Goal: Information Seeking & Learning: Learn about a topic

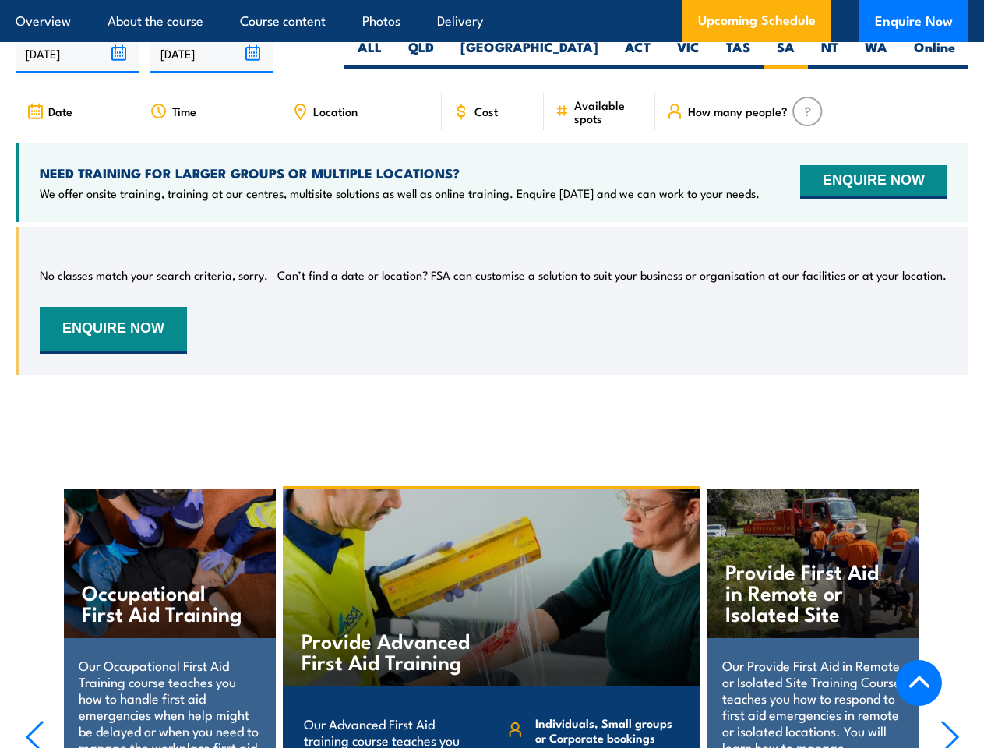
click at [492, 0] on article "Overview About the course Course content Photos Delivery Upcoming Schedule Enqu…" at bounding box center [492, 21] width 953 height 42
click at [77, 66] on input "[DATE]" at bounding box center [77, 53] width 123 height 40
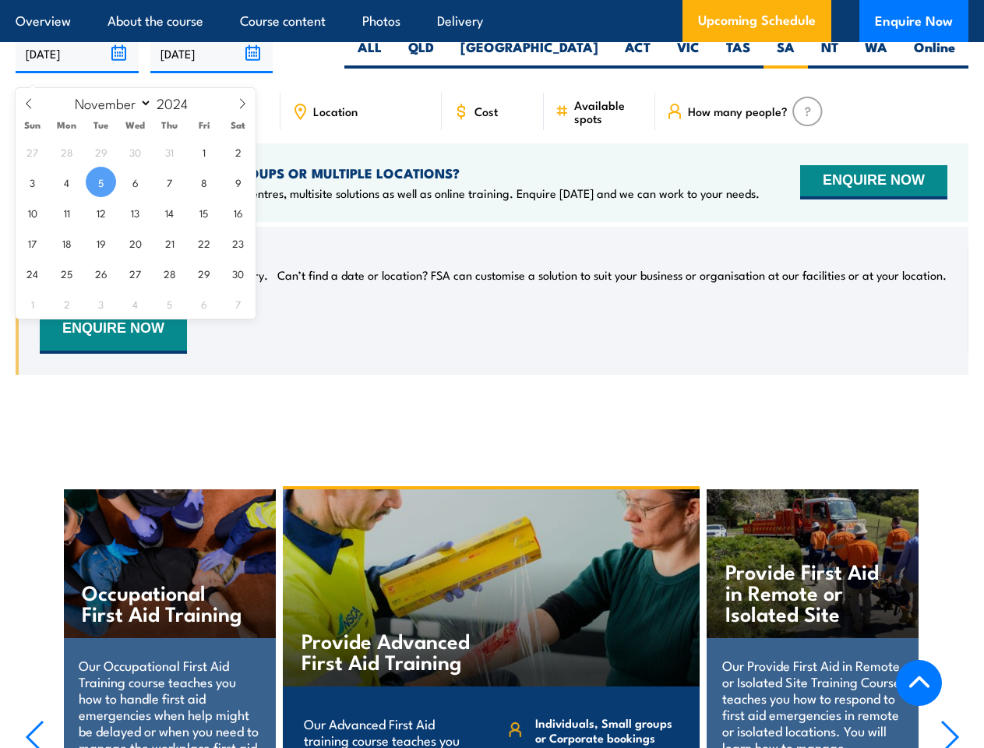
click at [212, 66] on input "[DATE]" at bounding box center [211, 53] width 123 height 40
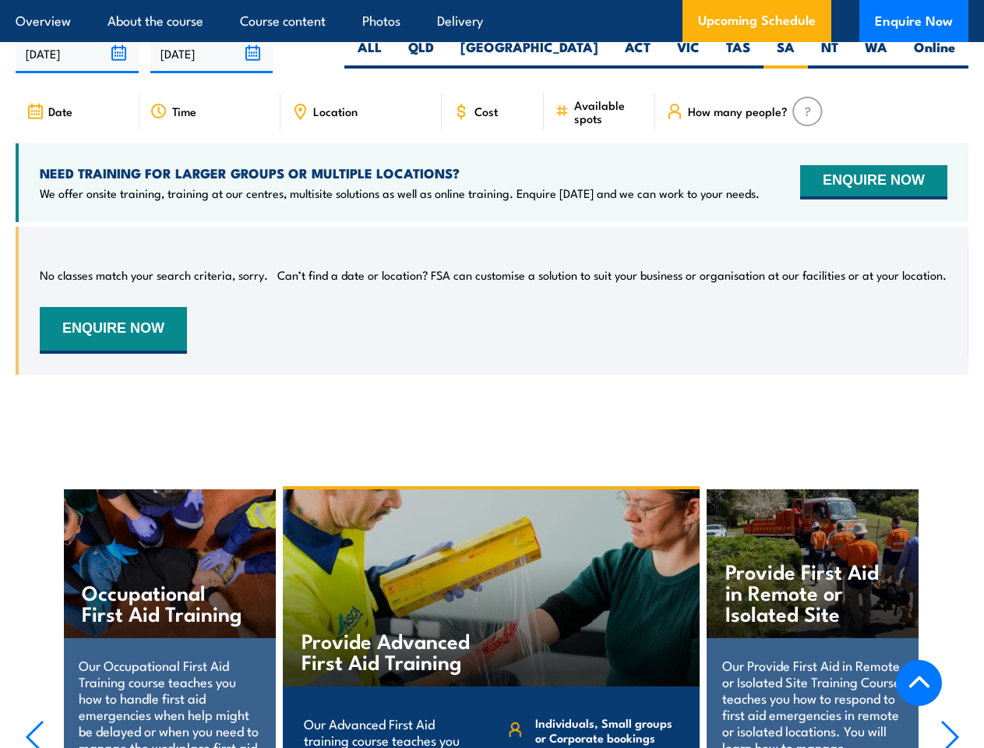
click at [492, 623] on div "Provide Advanced First Aid Training" at bounding box center [492, 587] width 418 height 197
click at [492, 625] on div "Provide Advanced First Aid Training" at bounding box center [492, 587] width 418 height 197
click at [34, 740] on icon "button" at bounding box center [34, 737] width 19 height 34
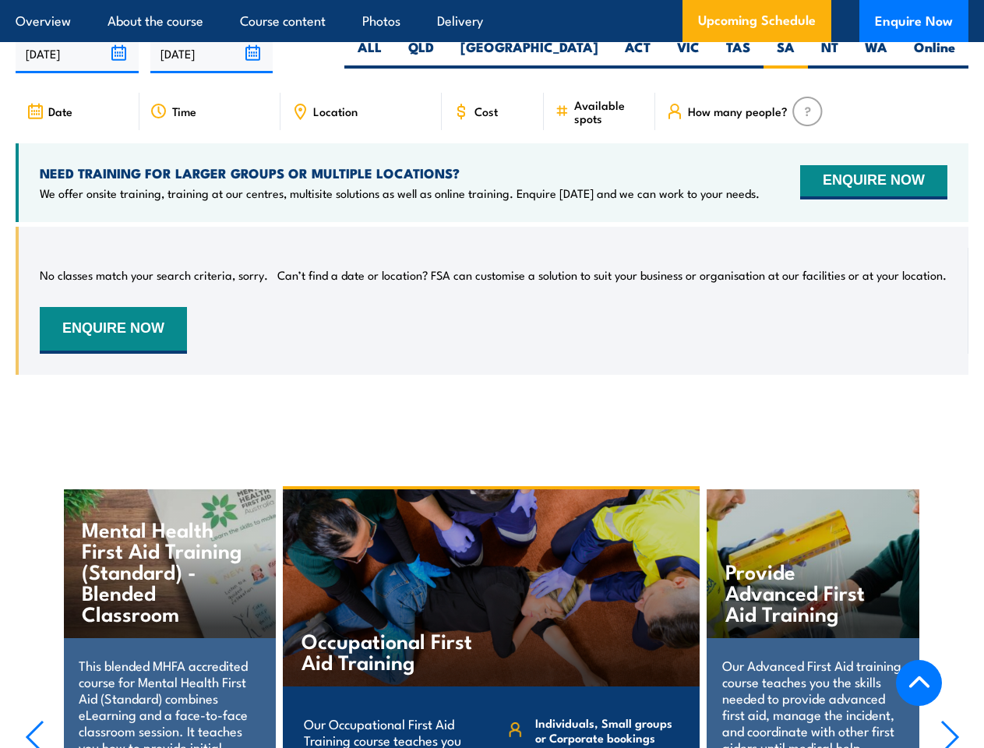
click at [950, 740] on icon "button" at bounding box center [949, 737] width 19 height 34
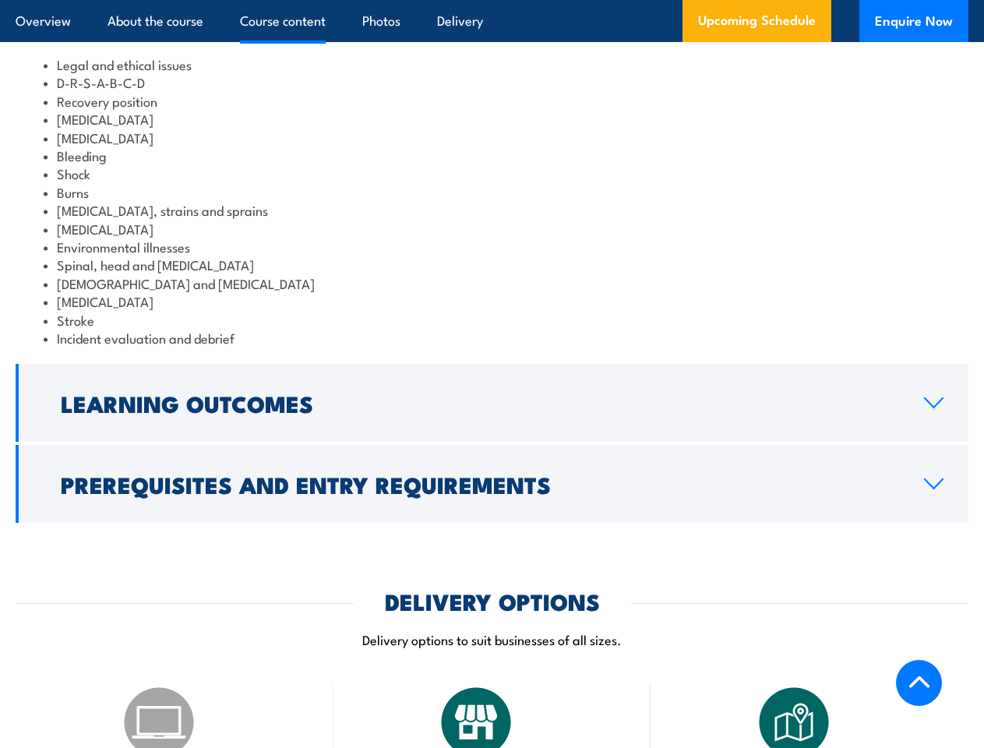
click at [492, 0] on article "Overview About the course Course content Photos Delivery Upcoming Schedule Enqu…" at bounding box center [492, 21] width 953 height 42
click at [492, 413] on h2 "Learning Outcomes" at bounding box center [480, 403] width 838 height 20
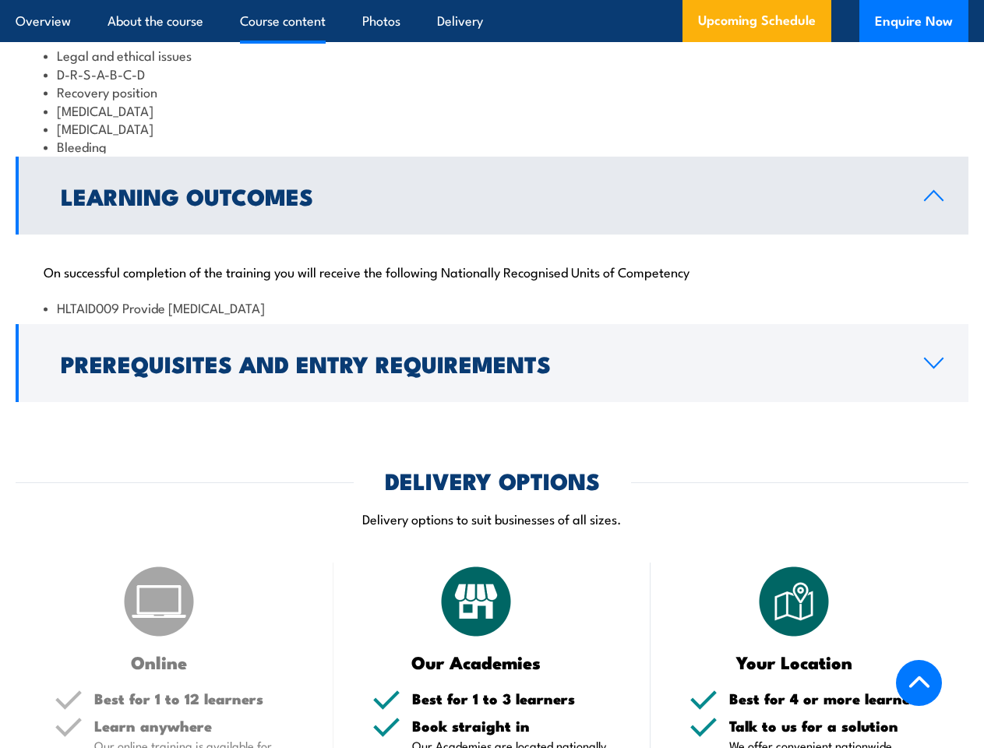
click at [492, 490] on h2 "DELIVERY OPTIONS" at bounding box center [492, 480] width 215 height 20
